Goal: Task Accomplishment & Management: Use online tool/utility

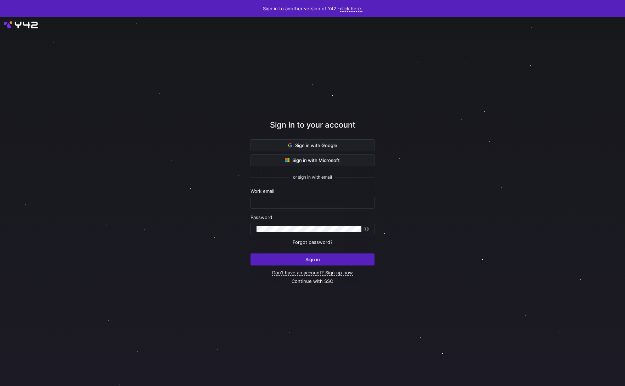
click at [340, 146] on span at bounding box center [312, 145] width 123 height 11
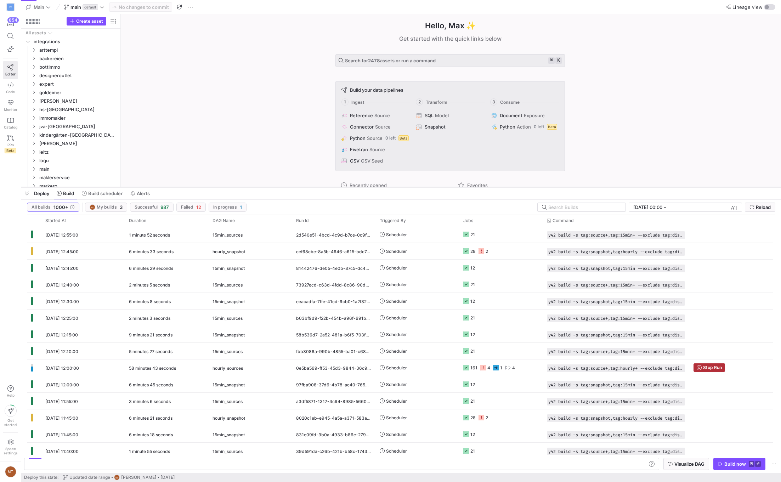
drag, startPoint x: 355, startPoint y: 353, endPoint x: 358, endPoint y: 188, distance: 165.1
click at [358, 188] on div at bounding box center [401, 187] width 760 height 3
click at [25, 194] on span "button" at bounding box center [26, 194] width 11 height 12
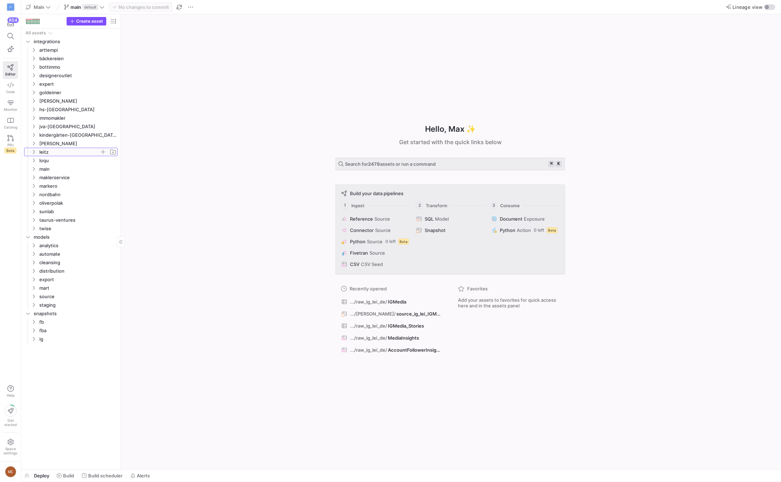
click at [81, 151] on span "leitz" at bounding box center [69, 152] width 60 height 8
click at [81, 182] on span "ig" at bounding box center [72, 186] width 55 height 8
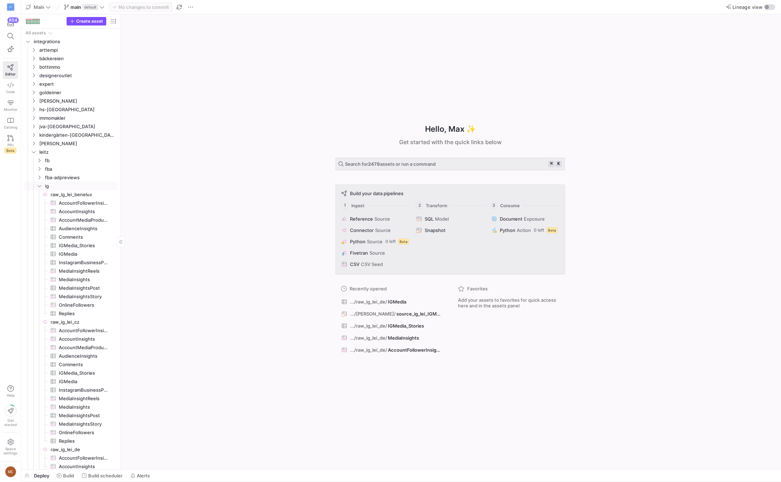
click at [118, 25] on div "Create asset" at bounding box center [70, 21] width 99 height 15
click at [116, 24] on span "button" at bounding box center [113, 21] width 9 height 9
click at [143, 57] on mat-radio-button "Freshness" at bounding box center [148, 62] width 54 height 11
radio input "false"
radio input "true"
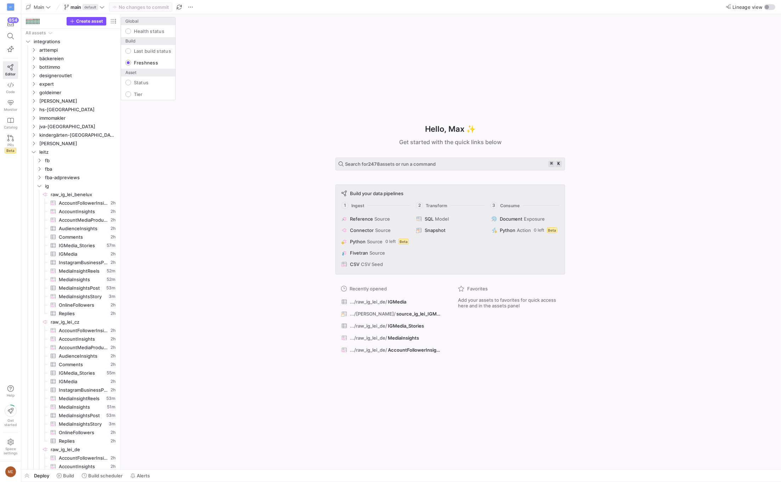
click at [176, 225] on div at bounding box center [390, 241] width 781 height 482
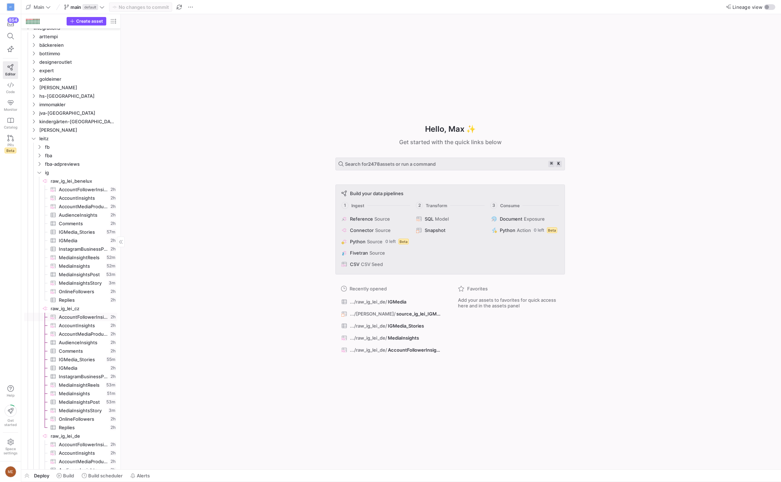
scroll to position [15, 0]
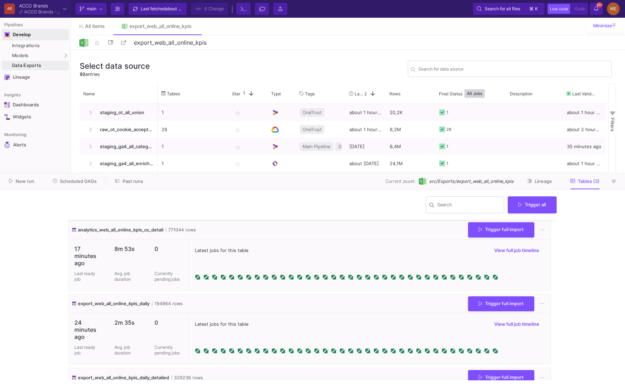
scroll to position [59, 0]
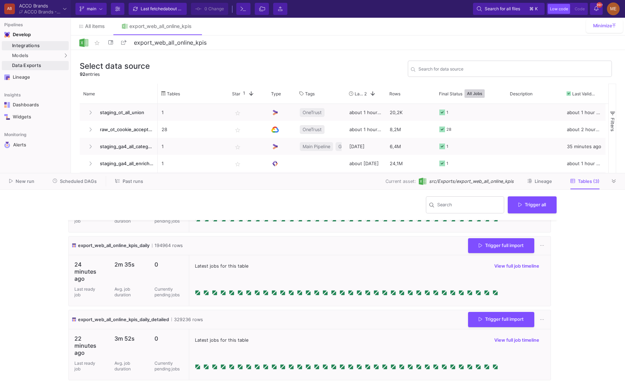
click at [24, 41] on link "Integrations" at bounding box center [35, 45] width 67 height 9
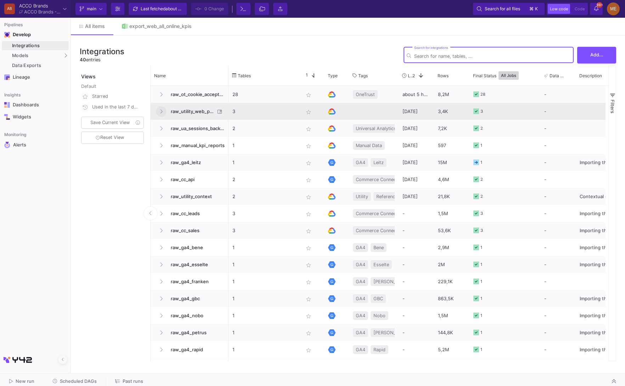
click at [158, 110] on button at bounding box center [161, 111] width 11 height 11
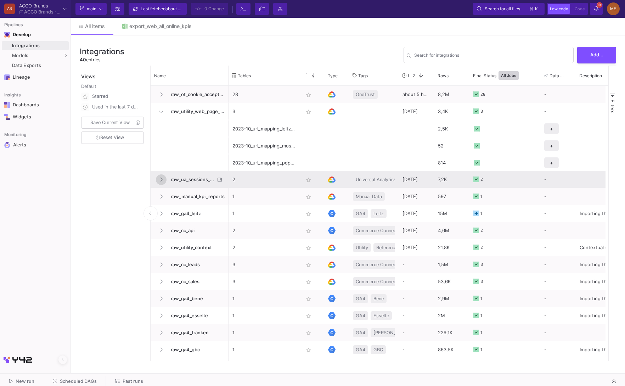
click at [163, 183] on button at bounding box center [161, 179] width 11 height 11
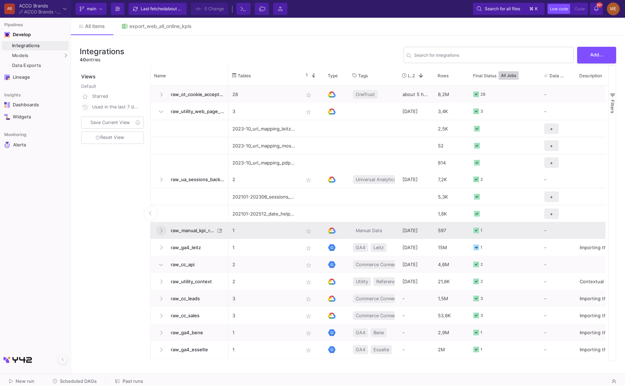
click at [164, 230] on button at bounding box center [161, 230] width 11 height 11
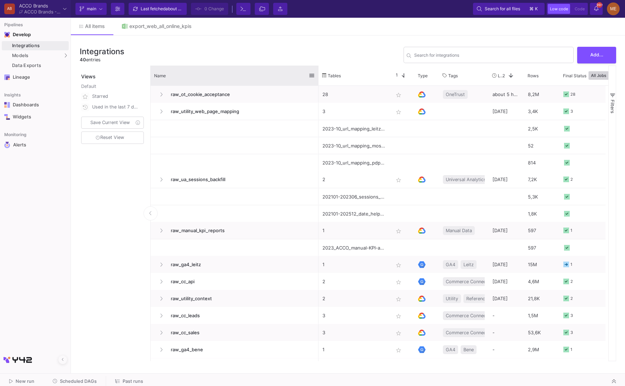
drag, startPoint x: 228, startPoint y: 75, endPoint x: 318, endPoint y: 77, distance: 90.0
click at [318, 77] on div at bounding box center [318, 76] width 3 height 20
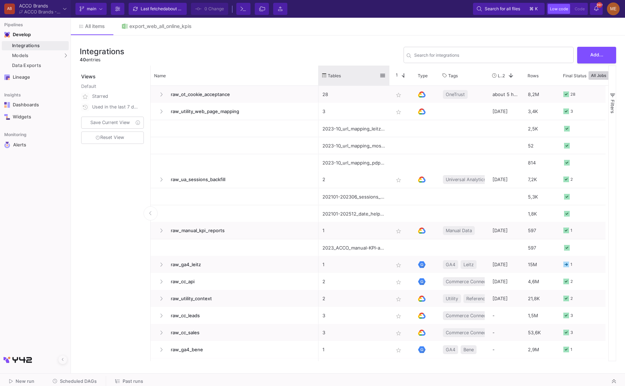
click at [388, 77] on div at bounding box center [389, 76] width 3 height 20
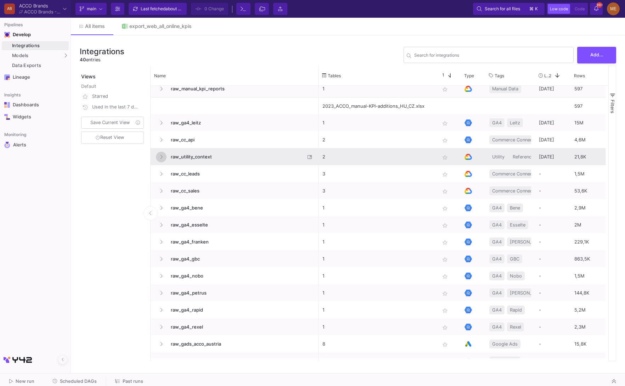
click at [162, 156] on icon at bounding box center [161, 156] width 3 height 5
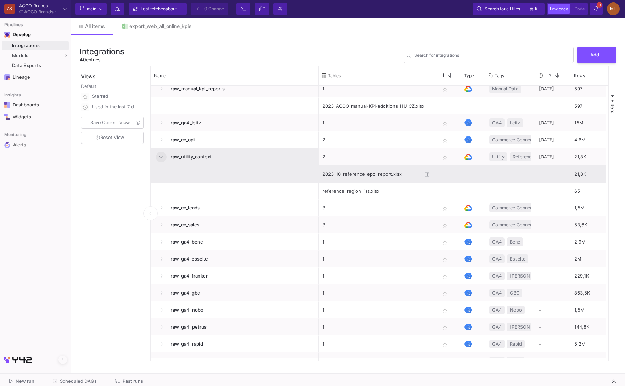
click at [381, 180] on div "2023-10_reference_epd_report.xlsx" at bounding box center [372, 174] width 100 height 17
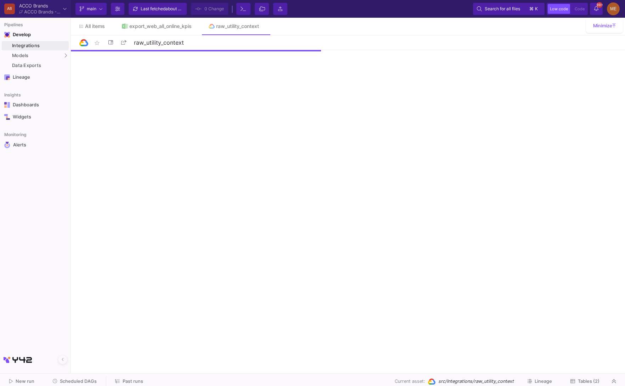
click at [579, 374] on div "New run Scheduled DAGs Past runs Current asset: src/Integrations/raw_utility_co…" at bounding box center [312, 381] width 625 height 16
click at [580, 378] on span "Tables (2)" at bounding box center [584, 380] width 29 height 5
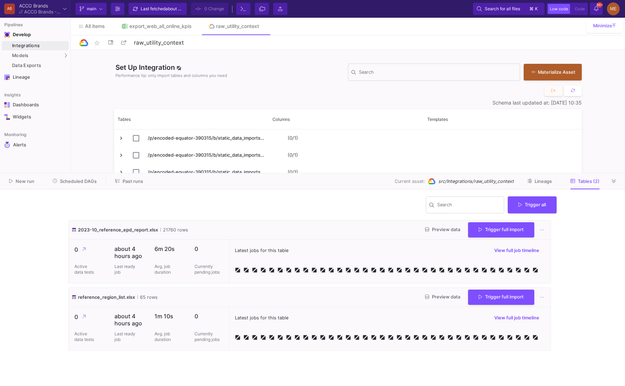
click at [505, 238] on div "2023-10_reference_epd_report.xlsx 21760 rows Preview data Trigger full import" at bounding box center [310, 229] width 482 height 19
click at [517, 231] on span "Trigger full import" at bounding box center [501, 228] width 45 height 5
click at [586, 240] on y42-wrapper "Search Trigger all 2023-10_reference_epd_report.xlsx 21760 rows Preview data Tr…" at bounding box center [312, 288] width 625 height 196
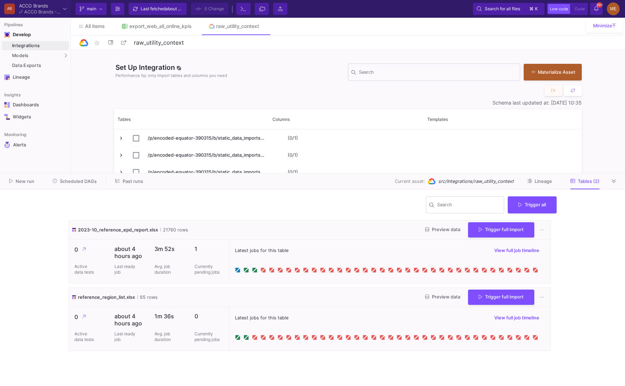
click at [594, 293] on y42-wrapper "Search Trigger all 2023-10_reference_epd_report.xlsx 21760 rows Preview data Tr…" at bounding box center [312, 288] width 625 height 196
click at [564, 265] on y42-wrapper "Search Trigger all 2023-10_reference_epd_report.xlsx 21760 rows Preview data Tr…" at bounding box center [312, 288] width 625 height 196
click at [558, 182] on button "Lineage" at bounding box center [540, 181] width 42 height 11
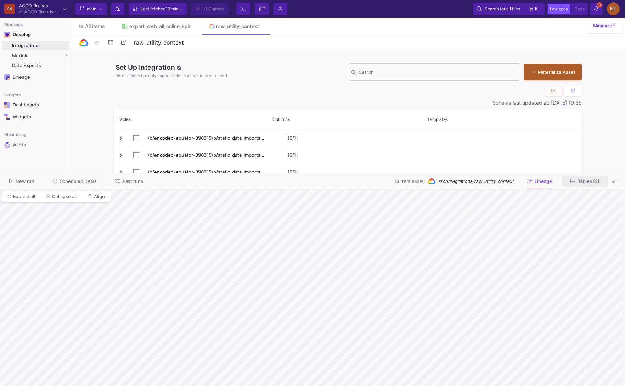
click at [588, 183] on span "Tables (2)" at bounding box center [589, 181] width 22 height 5
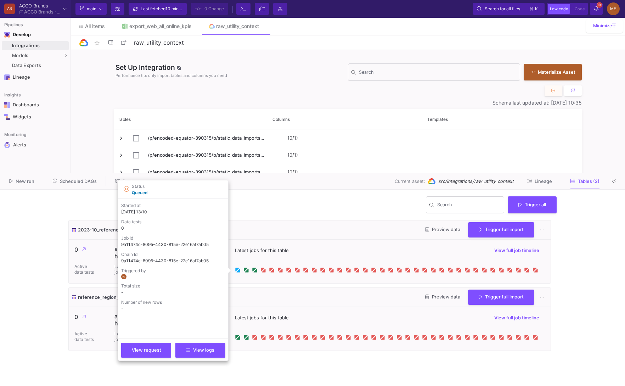
click at [236, 270] on icon at bounding box center [237, 270] width 4 height 4
click at [198, 354] on button "View logs" at bounding box center [200, 349] width 50 height 15
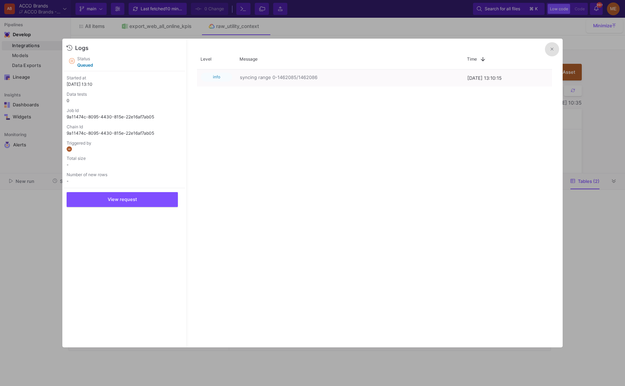
click at [583, 249] on div at bounding box center [312, 193] width 625 height 386
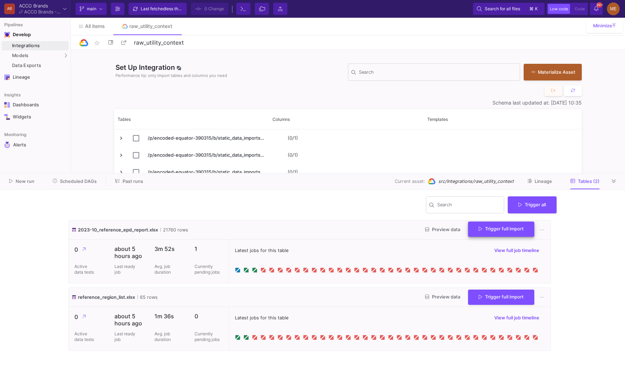
click at [490, 224] on button "Trigger full import" at bounding box center [501, 228] width 66 height 15
click at [343, 212] on div "Search Trigger all" at bounding box center [312, 207] width 488 height 25
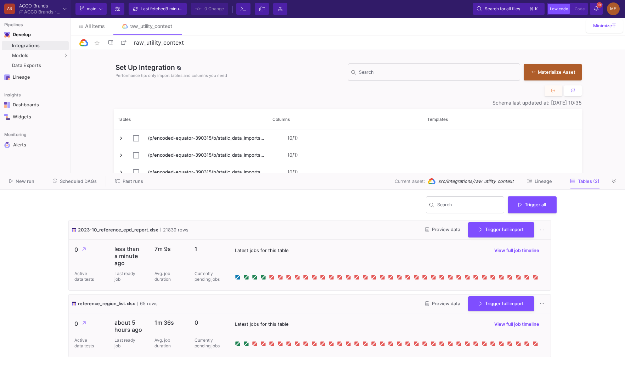
click at [587, 232] on y42-wrapper "Search Trigger all 2023-10_reference_epd_report.xlsx 21839 rows Preview data Tr…" at bounding box center [312, 288] width 625 height 196
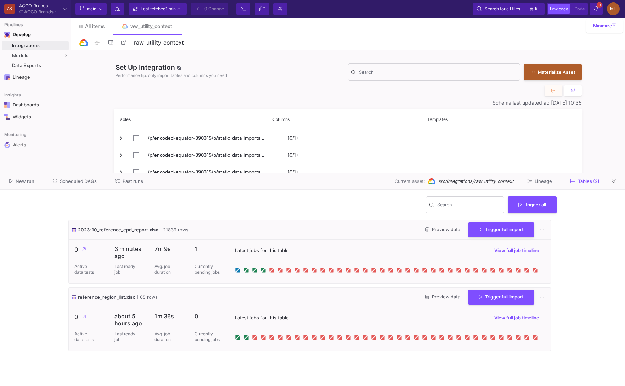
click at [245, 275] on div "Latest jobs for this table View full job timeline" at bounding box center [390, 262] width 322 height 44
click at [246, 272] on icon at bounding box center [247, 271] width 4 height 4
click at [351, 200] on div "Search Trigger all" at bounding box center [312, 207] width 488 height 25
click at [540, 181] on span "Lineage" at bounding box center [543, 181] width 17 height 5
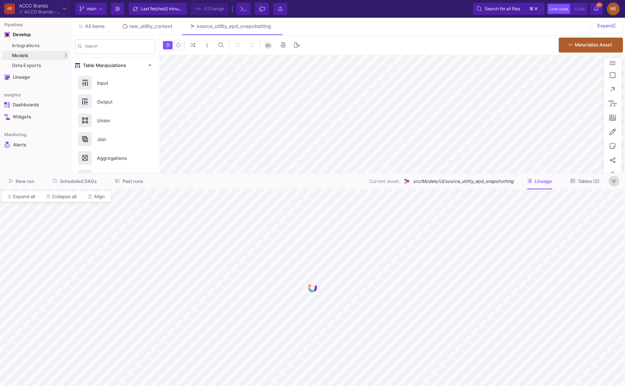
click at [611, 182] on button at bounding box center [614, 181] width 11 height 11
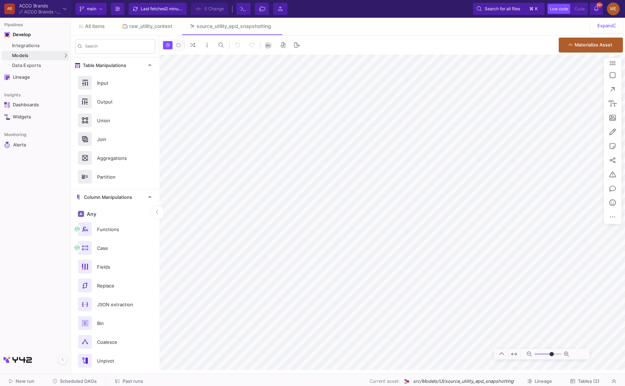
type input "-5"
click at [584, 379] on span "Tables (2)" at bounding box center [589, 380] width 22 height 5
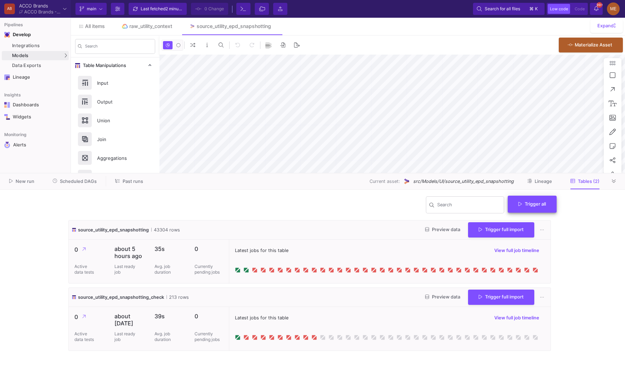
click at [532, 208] on button "Trigger all" at bounding box center [532, 204] width 49 height 17
click at [529, 224] on button "Full import" at bounding box center [535, 221] width 58 height 17
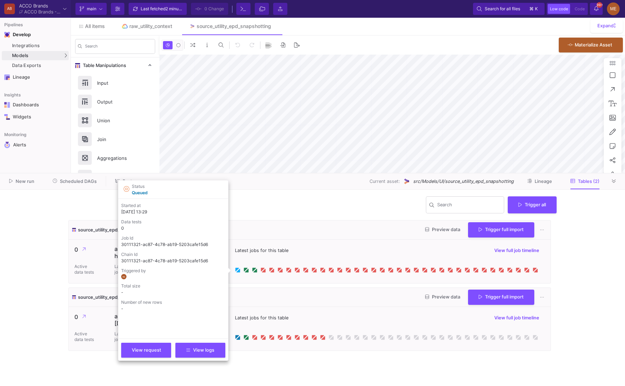
click at [239, 270] on icon at bounding box center [238, 271] width 4 height 4
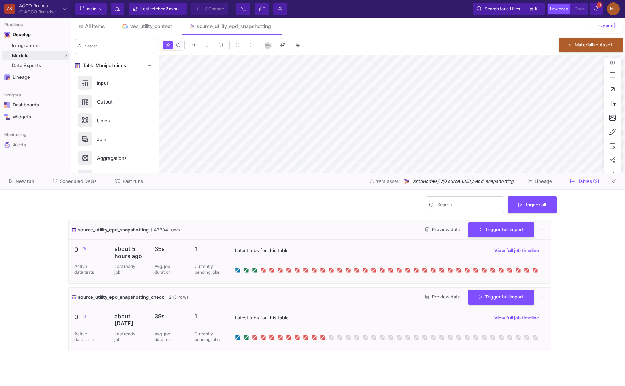
click at [265, 212] on div "Search Trigger all" at bounding box center [312, 207] width 488 height 25
click at [448, 293] on button "Preview data" at bounding box center [443, 297] width 46 height 11
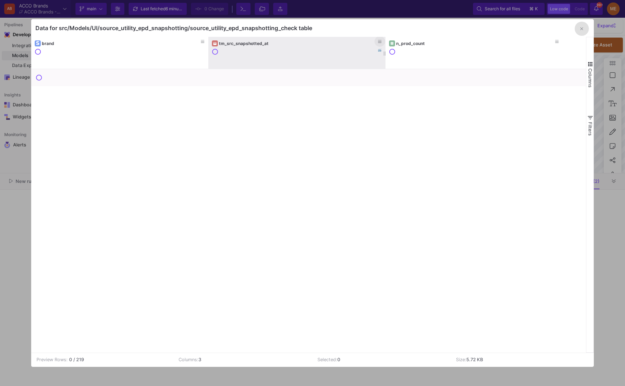
click at [379, 40] on icon at bounding box center [380, 42] width 4 height 4
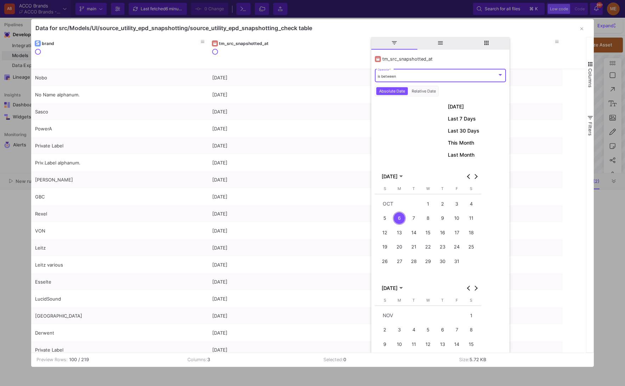
click at [434, 46] on span "general" at bounding box center [440, 43] width 46 height 13
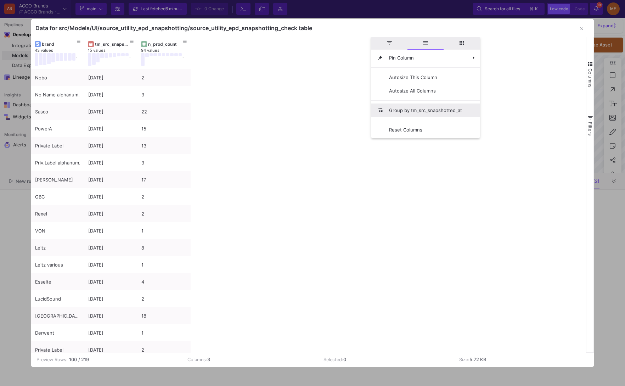
click at [396, 109] on span "Group by tm_src_snapshotted_at" at bounding box center [425, 109] width 84 height 13
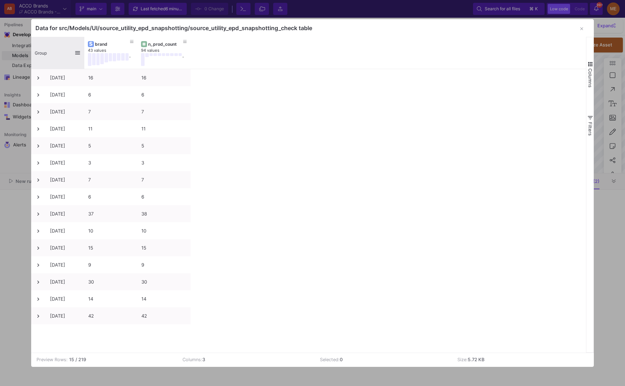
click at [61, 46] on div "Group" at bounding box center [55, 53] width 40 height 28
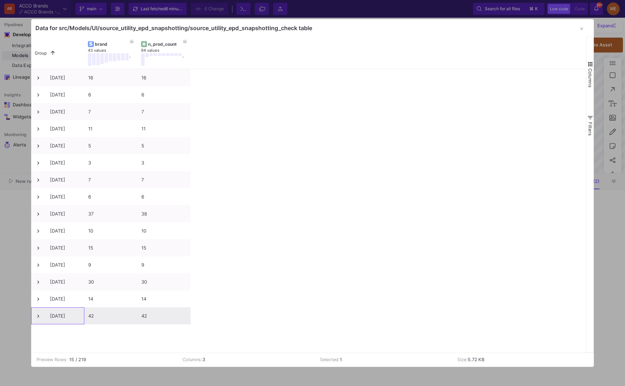
click at [33, 314] on div "2025-10-06" at bounding box center [57, 315] width 53 height 17
click at [38, 314] on span at bounding box center [38, 316] width 6 height 6
click at [200, 304] on div "2024-01-29 16 16 2024-03-01 6 6 2024-03-25 7 7 2024-05-02 11 11 2024-06-03 5 5 …" at bounding box center [308, 210] width 555 height 283
click at [38, 318] on span at bounding box center [38, 316] width 6 height 6
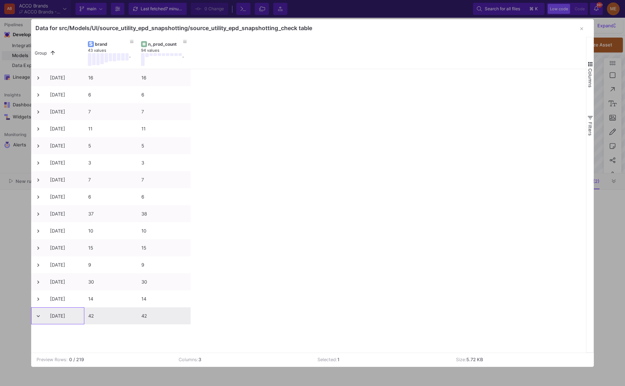
click at [38, 318] on span at bounding box center [38, 316] width 6 height 6
click at [255, 314] on div "2024-01-29 16 16 2024-03-01 6 6 2024-03-25 7 7 2024-05-02 11 11 2024-06-03 5 5 …" at bounding box center [308, 210] width 555 height 283
click at [608, 313] on div at bounding box center [312, 193] width 625 height 386
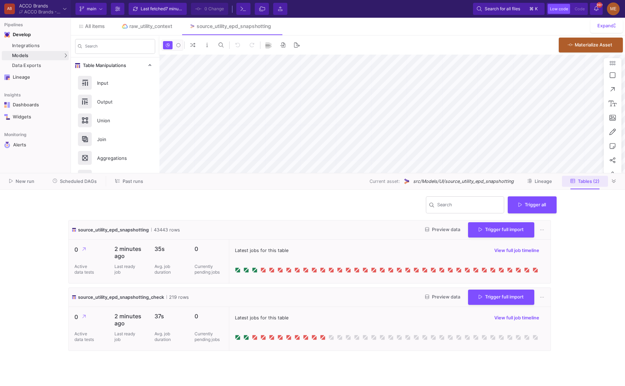
click at [586, 185] on button "Tables (2)" at bounding box center [585, 181] width 46 height 11
click at [28, 181] on span "New run" at bounding box center [25, 181] width 19 height 5
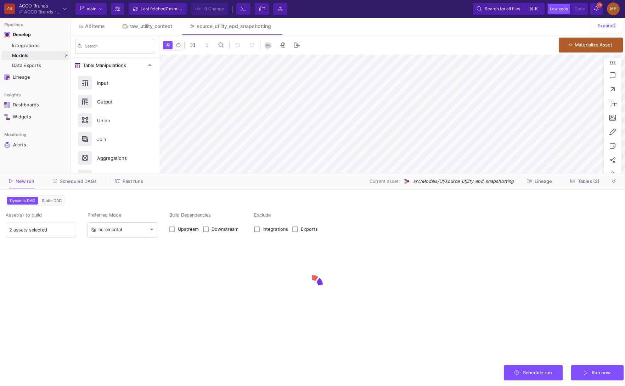
type input "0"
click at [36, 198] on button "Dynamic DAG" at bounding box center [22, 201] width 31 height 8
click at [55, 198] on span "Static DAG" at bounding box center [51, 200] width 23 height 5
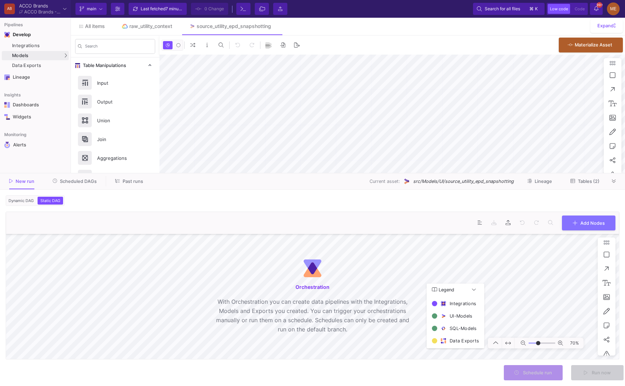
click at [587, 231] on div ". 0 0 Add Nodes" at bounding box center [312, 223] width 613 height 22
click at [585, 226] on button "Add Nodes" at bounding box center [589, 222] width 54 height 15
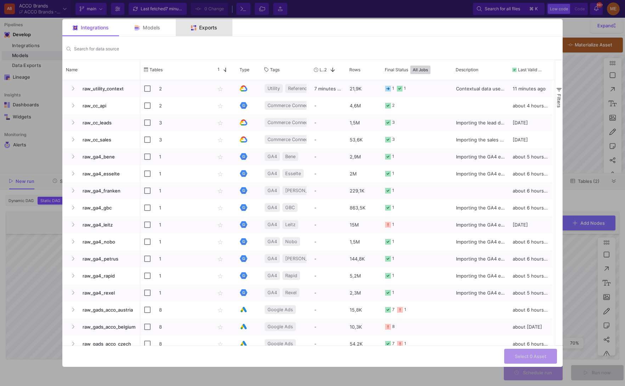
click at [194, 27] on img at bounding box center [193, 27] width 5 height 5
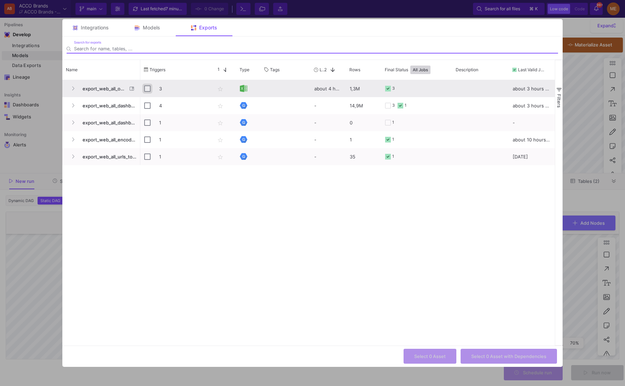
click at [147, 87] on input "Press Space to toggle row selection (unchecked)" at bounding box center [147, 88] width 6 height 6
checkbox input "true"
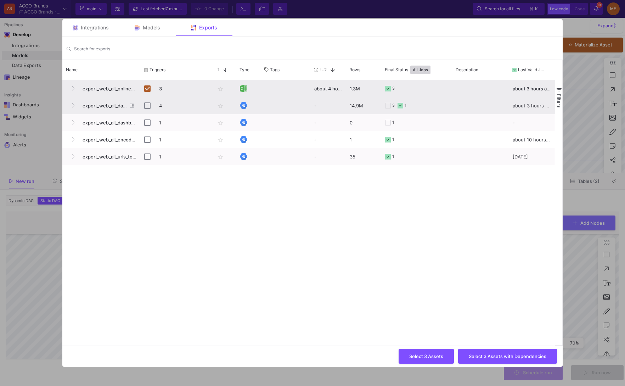
click at [90, 105] on span "export_web_all_dashboard_core" at bounding box center [102, 105] width 49 height 17
click at [76, 107] on button "Press SPACE to select this row." at bounding box center [73, 105] width 11 height 11
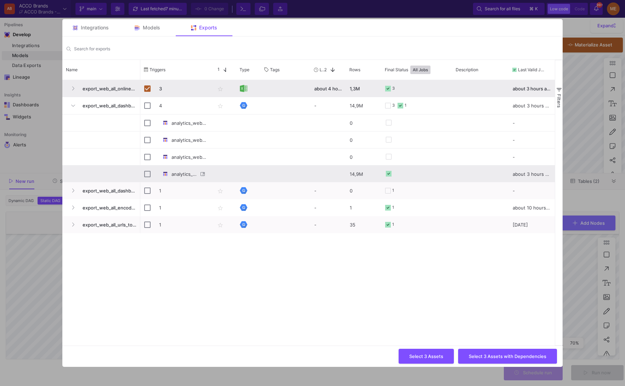
click at [140, 172] on div "analytics_web_all_dashboard_core_unioned" at bounding box center [175, 173] width 71 height 17
checkbox input "false"
checkbox input "true"
click at [519, 356] on span "Select 4 Assets with Dependencies" at bounding box center [508, 355] width 78 height 5
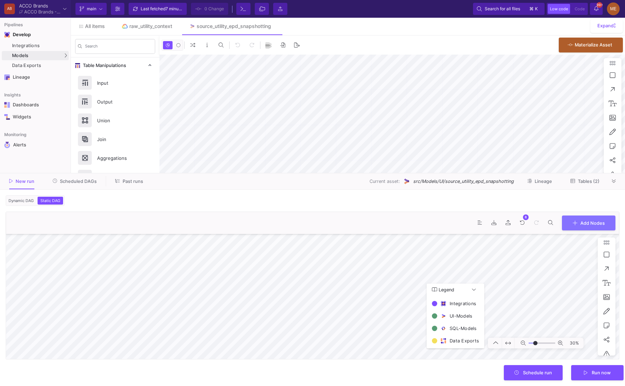
click at [327, 359] on div ". 8 0 Add Nodes 30% Legend Integrations UI-Models SQL-Models Data Exports" at bounding box center [313, 286] width 614 height 148
click at [268, 373] on form "Dynamic DAG Static DAG Asset(s) to build 2 assets selected Preferred Mode Incre…" at bounding box center [312, 288] width 625 height 196
type input "-50"
click at [598, 375] on button "Run now" at bounding box center [597, 371] width 52 height 15
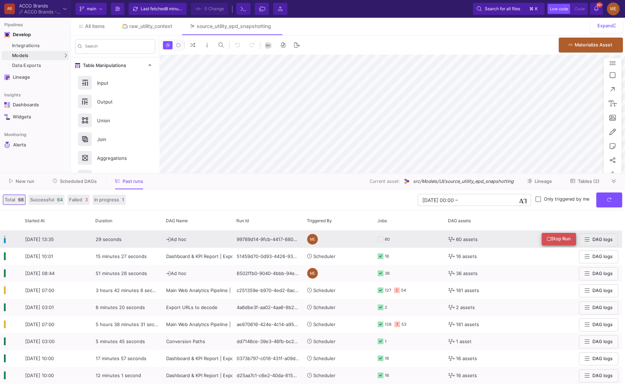
click at [553, 242] on button "Stop Run" at bounding box center [559, 239] width 34 height 12
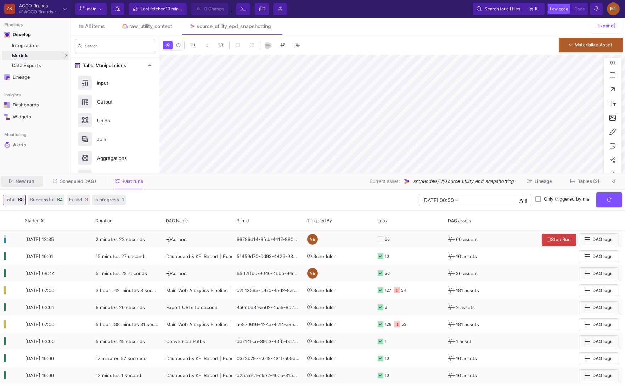
click at [28, 181] on span "New run" at bounding box center [25, 181] width 19 height 5
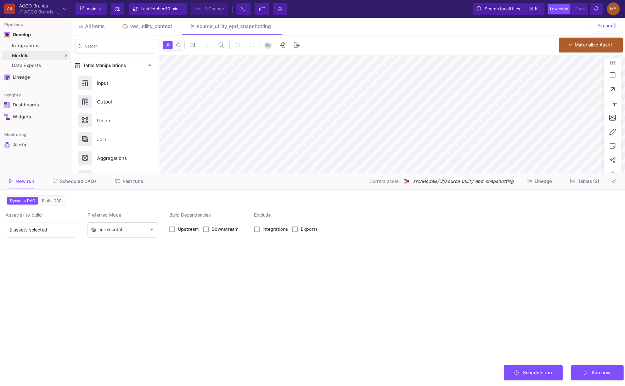
click at [63, 203] on mat-button-toggle "Static DAG" at bounding box center [51, 201] width 25 height 10
type input "0"
click at [55, 197] on button "Static DAG" at bounding box center [51, 201] width 23 height 8
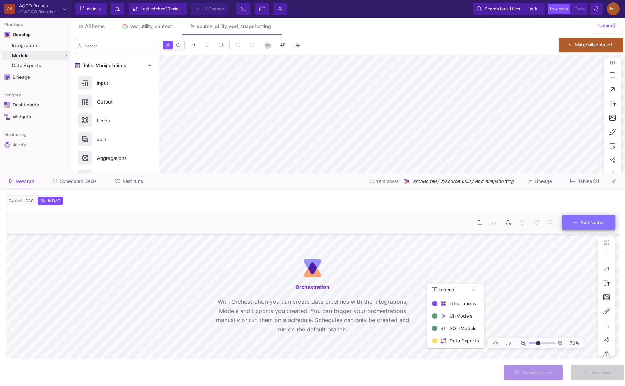
click at [590, 229] on button "Add Nodes" at bounding box center [589, 222] width 54 height 15
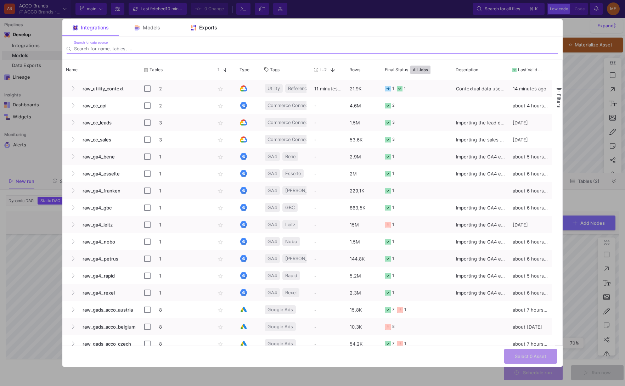
click at [214, 30] on span "Exports" at bounding box center [208, 28] width 18 height 6
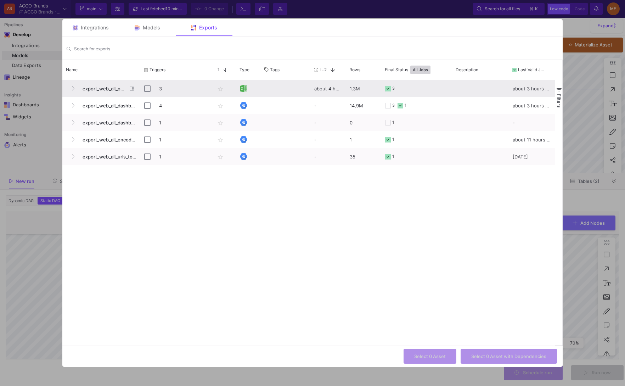
click at [142, 85] on div "3" at bounding box center [175, 88] width 71 height 17
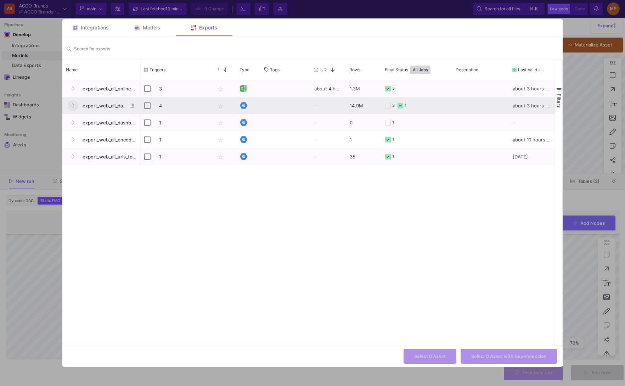
click at [71, 106] on button "Press SPACE to select this row." at bounding box center [73, 105] width 11 height 11
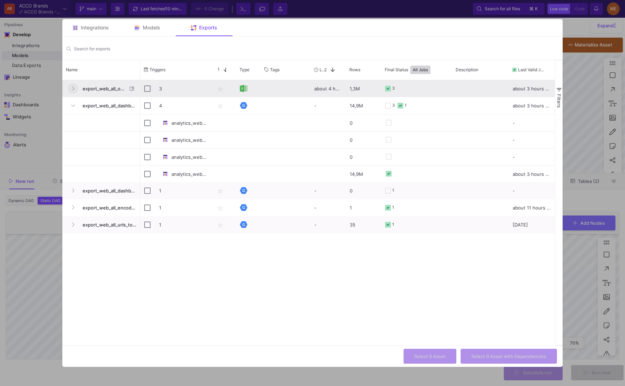
click at [71, 91] on button "Press SPACE to select this row." at bounding box center [73, 88] width 11 height 11
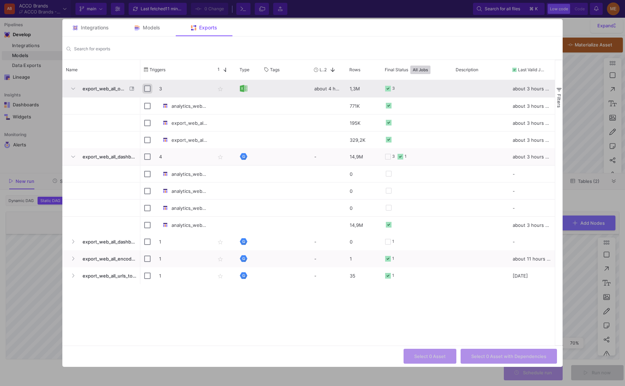
click at [145, 86] on input "Press Space to toggle row selection (unchecked)" at bounding box center [147, 88] width 6 height 6
checkbox input "true"
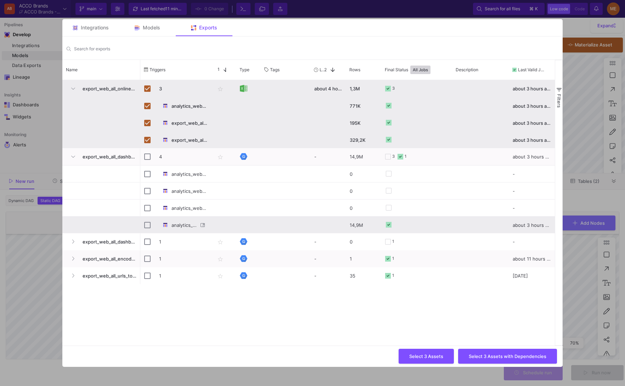
click at [149, 229] on div "Press SPACE to select this row." at bounding box center [147, 225] width 6 height 17
checkbox input "false"
checkbox input "true"
click at [531, 359] on button "Select 4 Assets with Dependencies" at bounding box center [507, 355] width 99 height 15
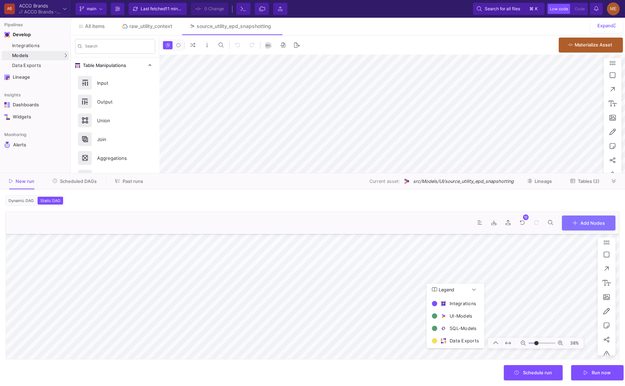
click at [588, 360] on form "Dynamic DAG Static DAG Asset(s) to build 2 assets selected Preferred Mode Incre…" at bounding box center [312, 288] width 625 height 196
click at [321, 386] on html "AB ACCO Brands ACCO Brands - Main Current branch main Branch Options Last fetch…" at bounding box center [312, 193] width 625 height 386
click at [511, 344] on button at bounding box center [508, 343] width 12 height 11
type input "-39"
click at [579, 376] on button "Run now" at bounding box center [597, 371] width 52 height 15
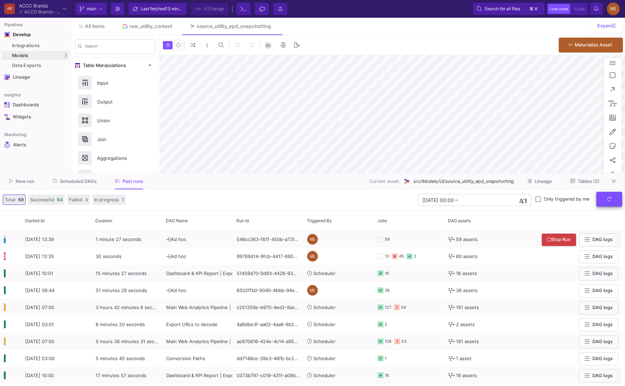
click at [606, 200] on button "submit" at bounding box center [609, 199] width 26 height 15
click at [607, 195] on button "submit" at bounding box center [609, 199] width 26 height 15
click at [613, 204] on button "submit" at bounding box center [609, 199] width 26 height 15
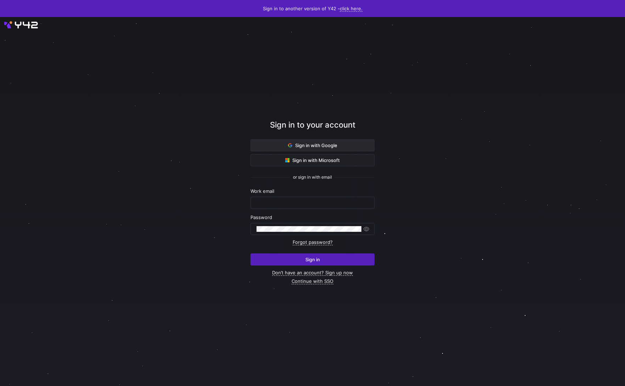
click at [316, 141] on span at bounding box center [312, 145] width 123 height 11
